Goal: Communication & Community: Answer question/provide support

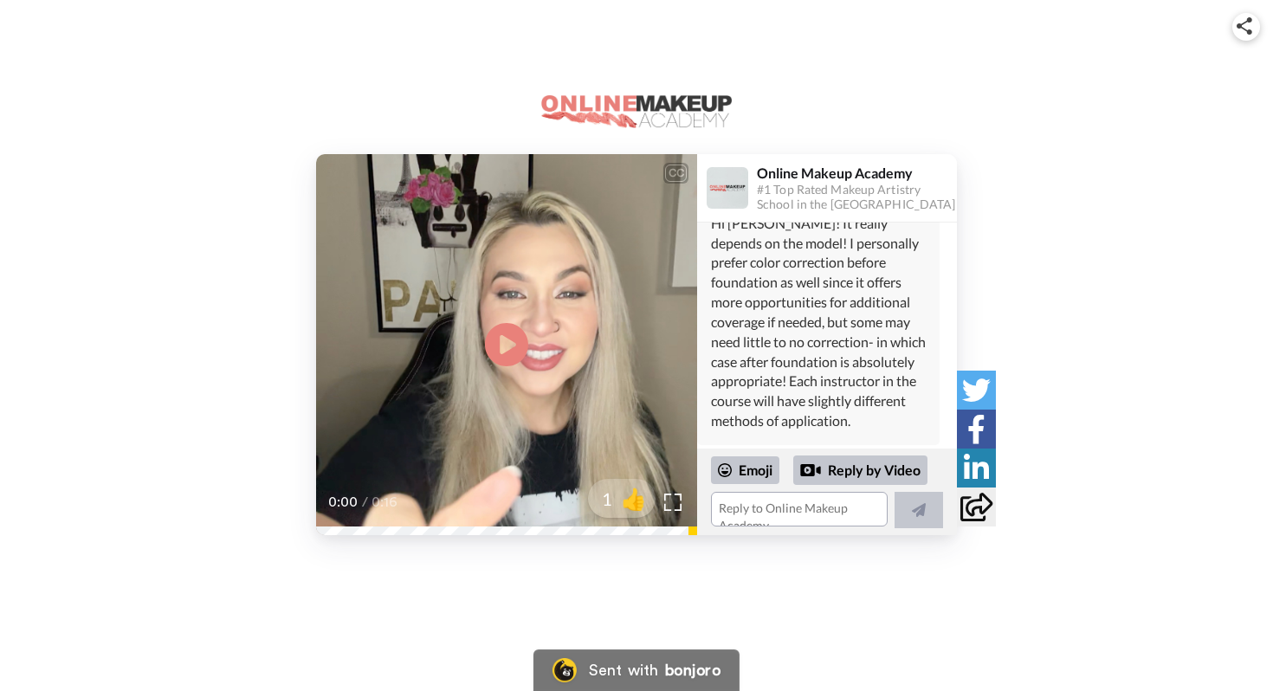
scroll to position [1035, 0]
click at [744, 513] on textarea at bounding box center [799, 509] width 177 height 35
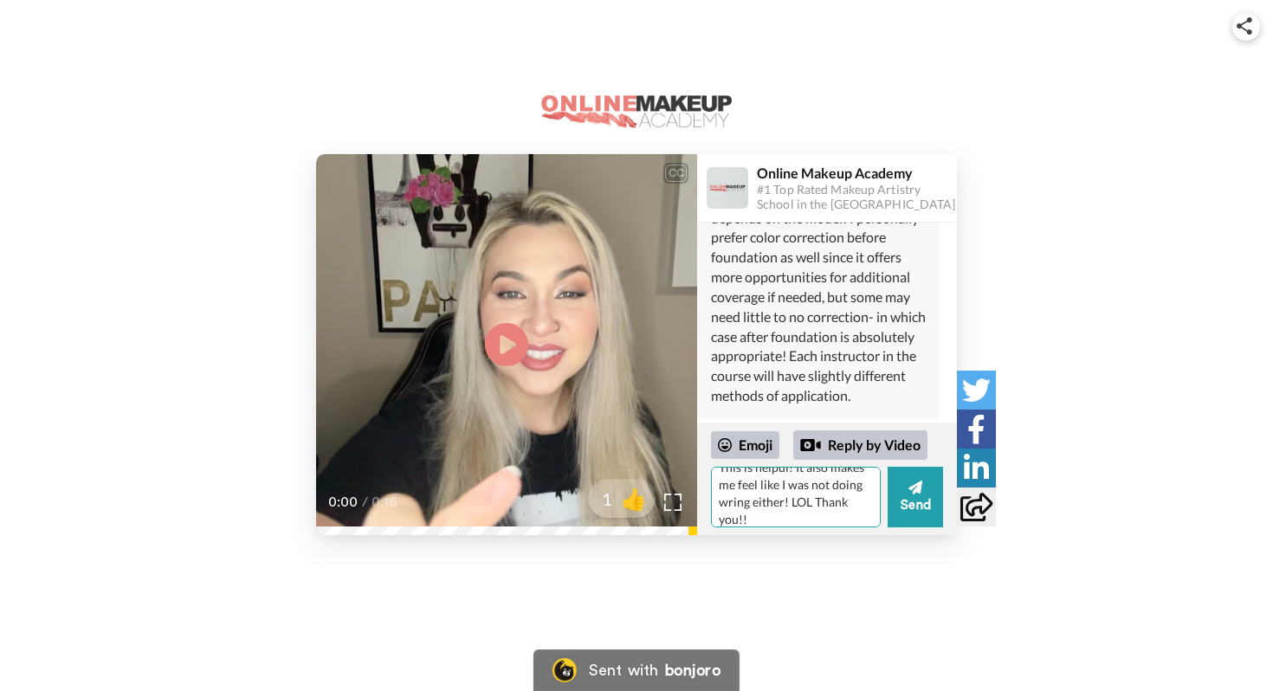
scroll to position [0, 0]
click at [773, 487] on textarea "This is helpul! It also makes me feel like I was not doing wring either! LOL Th…" at bounding box center [796, 497] width 170 height 61
click at [811, 496] on textarea "This is helpful! It also makes me feel like I was not doing wring either! LOL T…" at bounding box center [796, 497] width 170 height 61
click at [855, 495] on textarea "This is helpful! It also makes me feel like I was not doing wring either! LOL. …" at bounding box center [796, 497] width 170 height 61
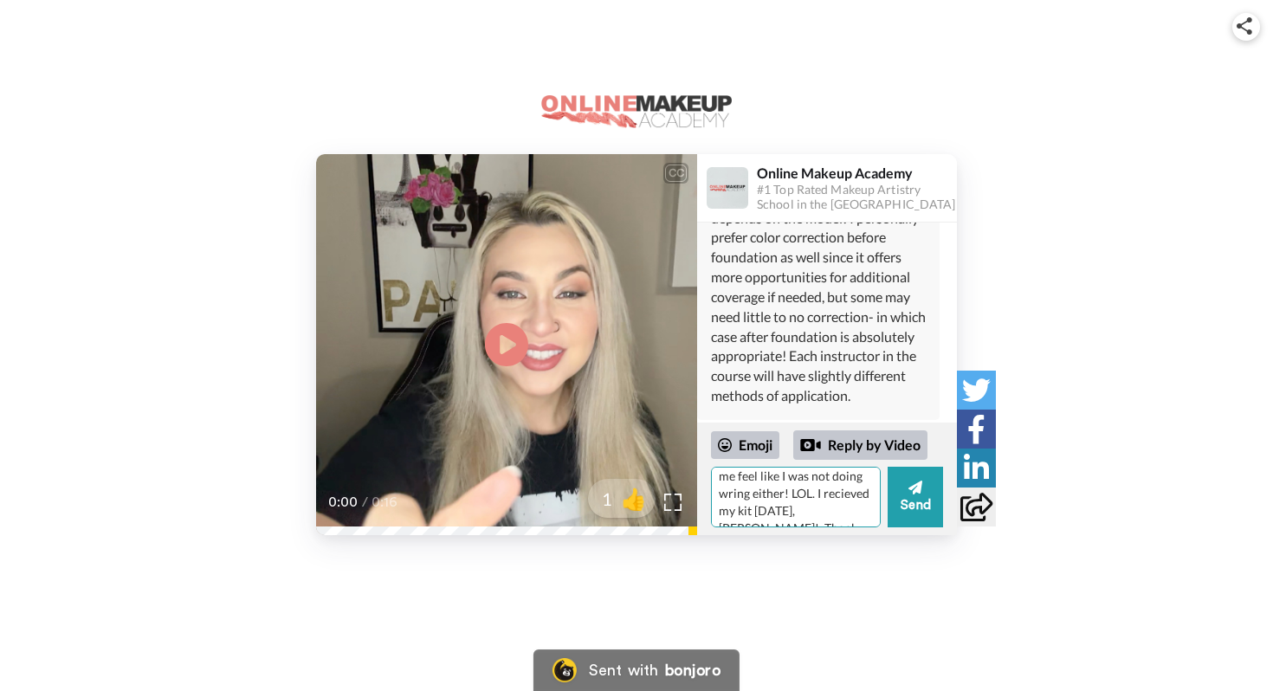
click at [842, 497] on textarea "This is helpful! It also makes me feel like I was not doing wring either! LOL. …" at bounding box center [796, 497] width 170 height 61
click at [838, 478] on textarea "This is helpful! It also makes me feel like I was not doing wring either! LOL. …" at bounding box center [796, 497] width 170 height 61
click at [848, 485] on textarea "This is helpful! It also makes me feel like I was not doing wring either! LOL. …" at bounding box center [796, 497] width 170 height 61
click at [845, 479] on textarea "This is helpful! It also makes me feel like I was not doing wring either! LOL. …" at bounding box center [796, 497] width 170 height 61
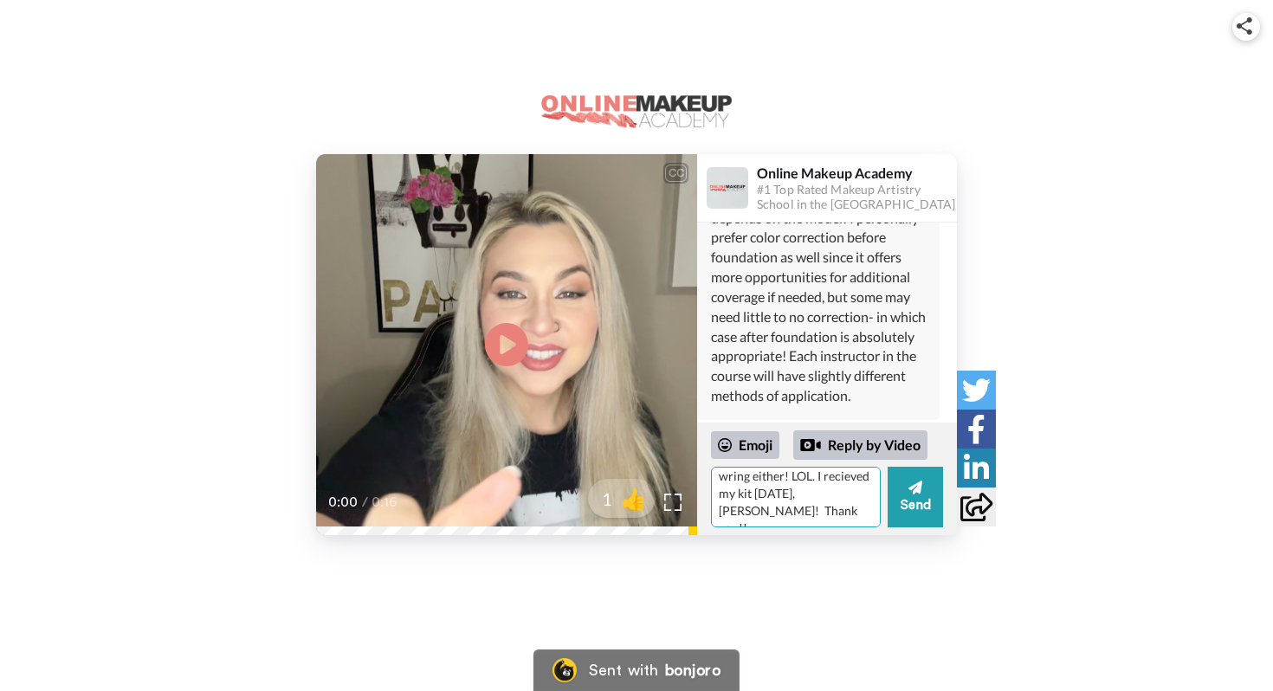
click at [847, 481] on textarea "This is helpful! It also makes me feel like I was not doing wring either! LOL. …" at bounding box center [796, 497] width 170 height 61
click at [814, 491] on textarea "This is helpful! It also makes me feel like I was not doing wring either! LOL. …" at bounding box center [796, 497] width 170 height 61
click at [842, 504] on textarea "This is helpful! It also makes me feel like I was not doing wring either! LOL. …" at bounding box center [796, 497] width 170 height 61
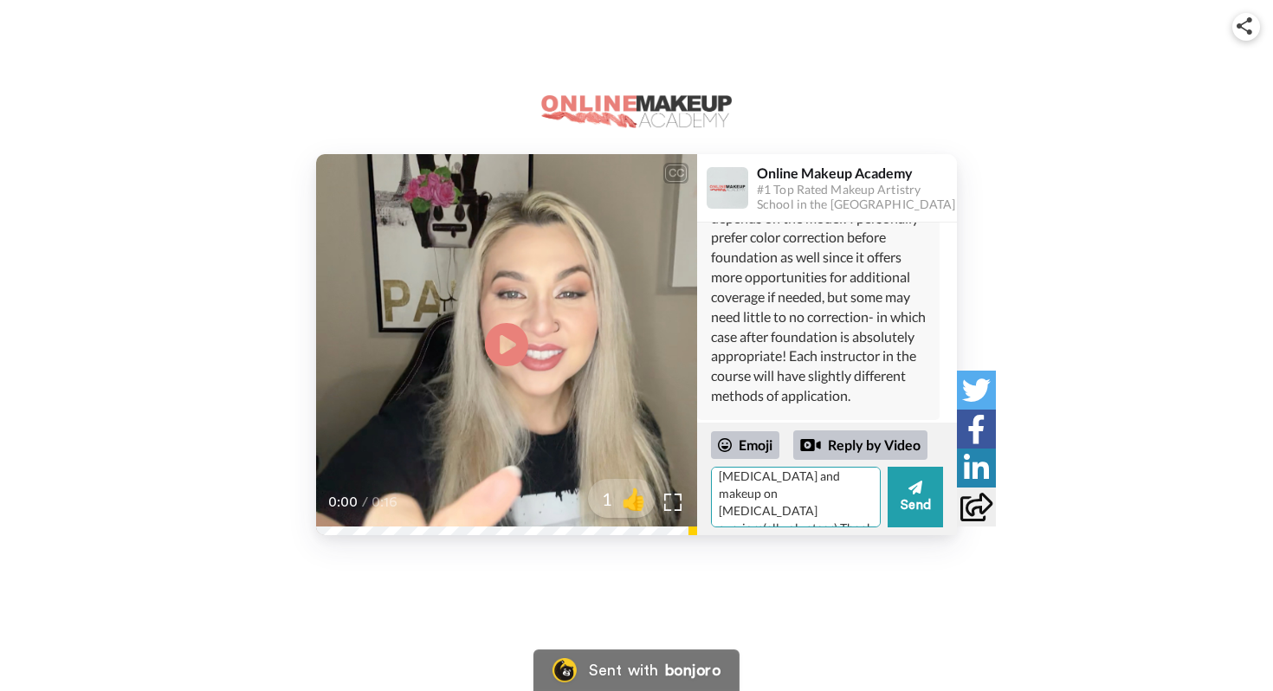
click at [745, 500] on textarea "This is helpful! It also makes me feel like I was not doing wring either! LOL. …" at bounding box center [796, 497] width 170 height 61
click at [840, 494] on textarea "This is helpful! It also makes me feel like I was not doing wring either! LOL. …" at bounding box center [796, 497] width 170 height 61
click at [736, 511] on textarea "This is helpful! It also makes me feel like I was not doing wring either! LOL. …" at bounding box center [796, 497] width 170 height 61
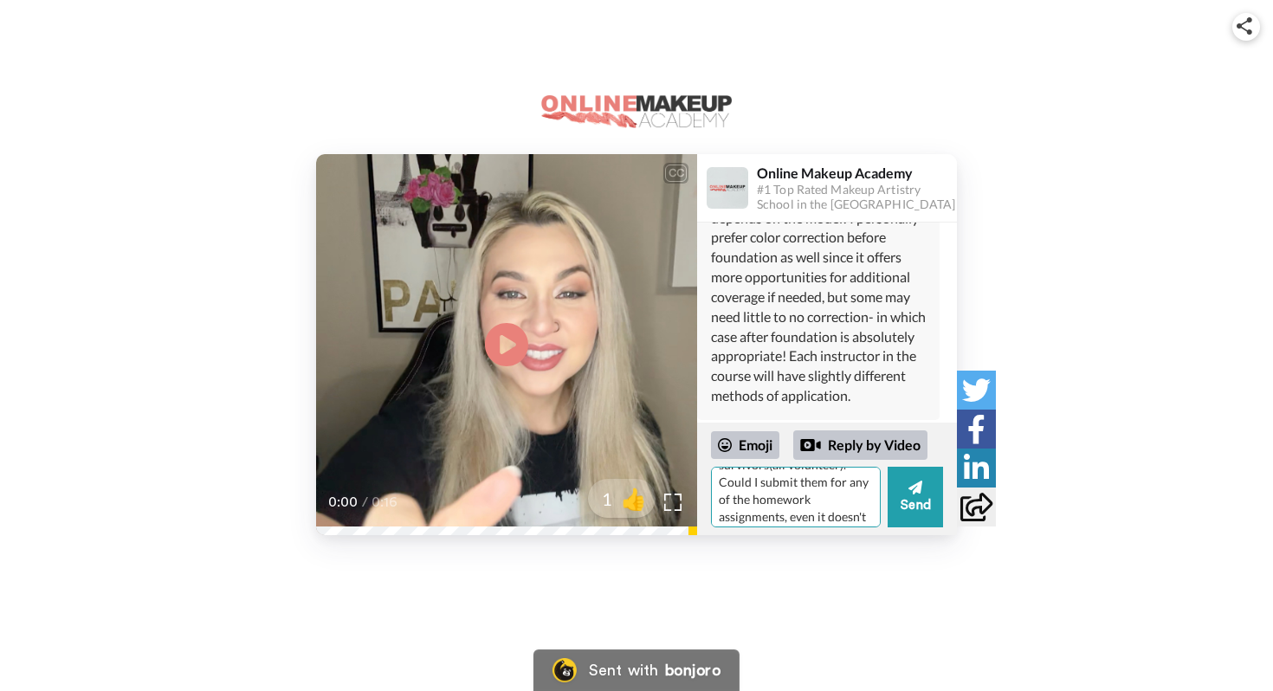
click at [790, 483] on textarea "This is helpful! It also makes me feel like I was not doing wring either! LOL. …" at bounding box center [796, 497] width 170 height 61
click at [818, 487] on textarea "This is helpful! It also makes me feel like I was not doing wring either! LOL. …" at bounding box center [796, 497] width 170 height 61
type textarea "This is helpful! It also makes me feel like I was not doing wring either! LOL. …"
click at [910, 506] on button "Send" at bounding box center [914, 497] width 55 height 61
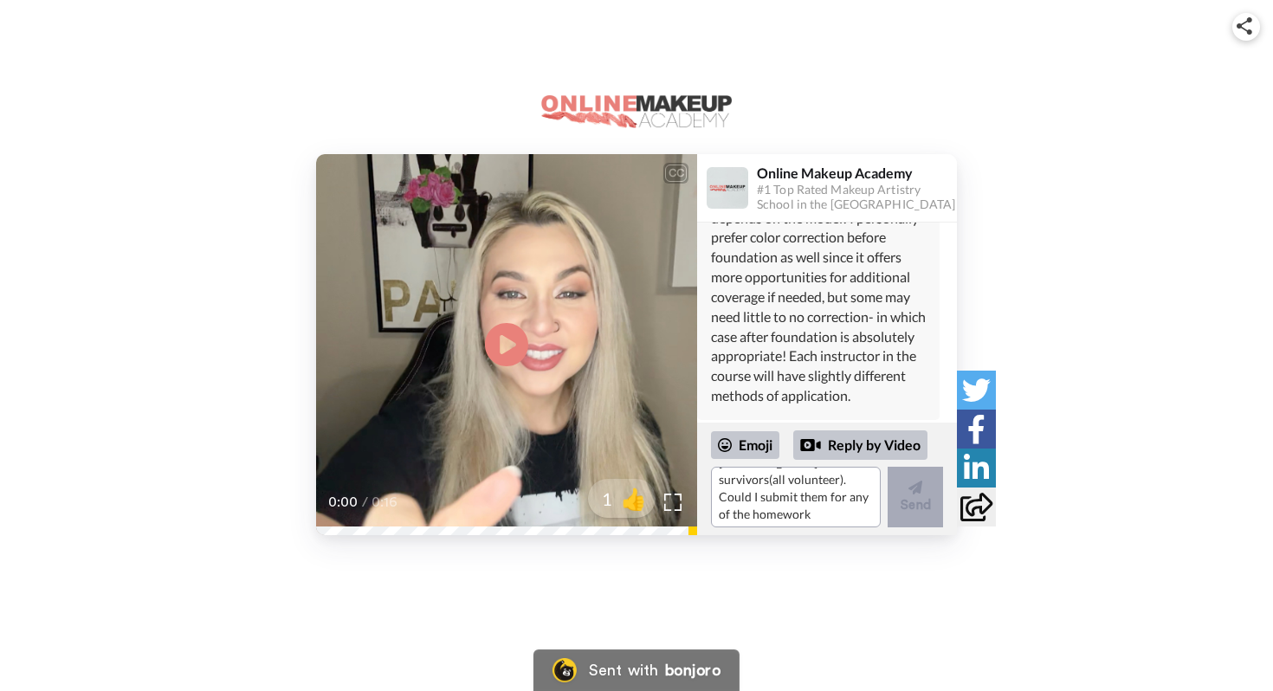
scroll to position [0, 0]
